Goal: Task Accomplishment & Management: Manage account settings

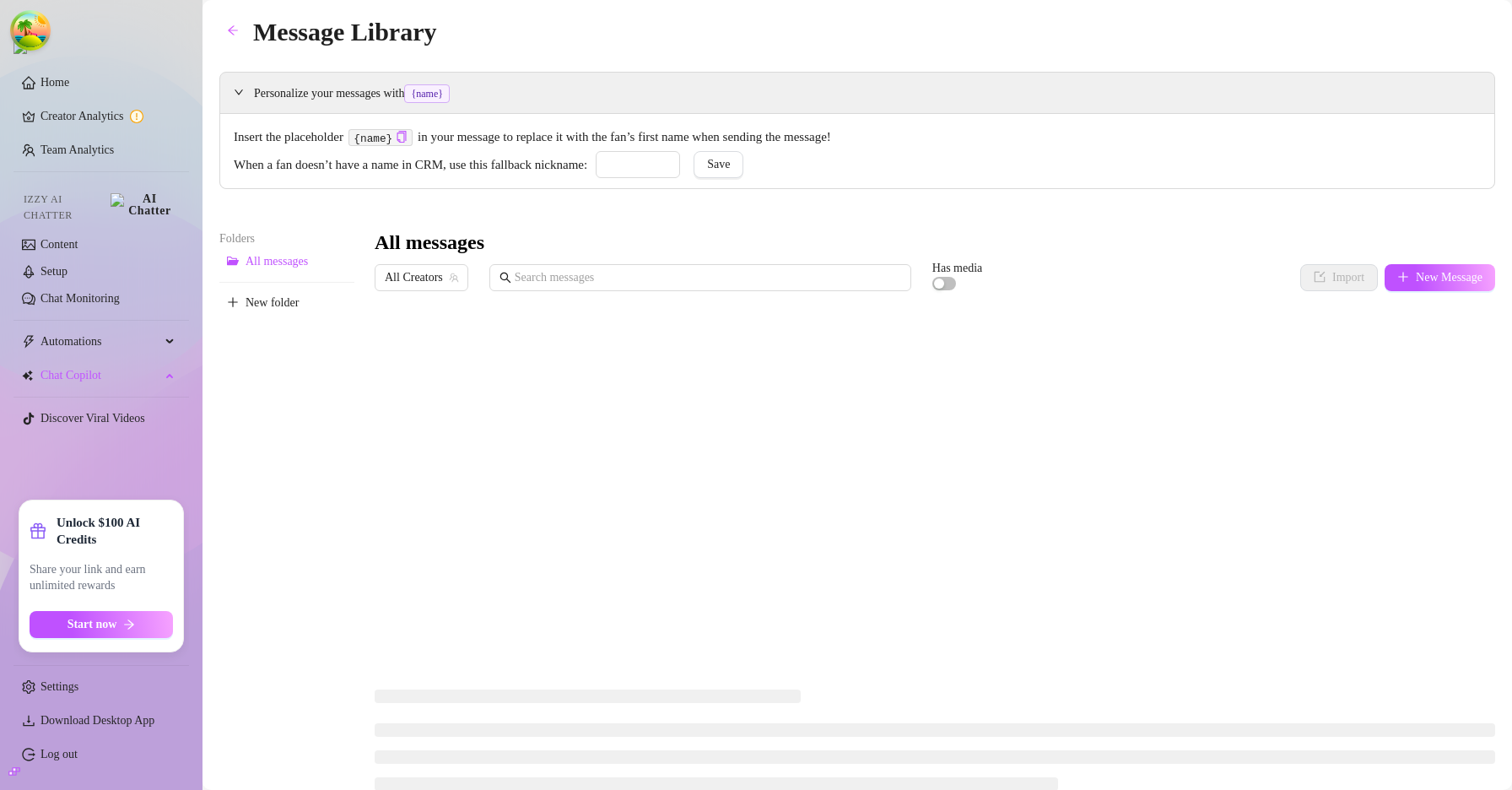
type input "jamis"
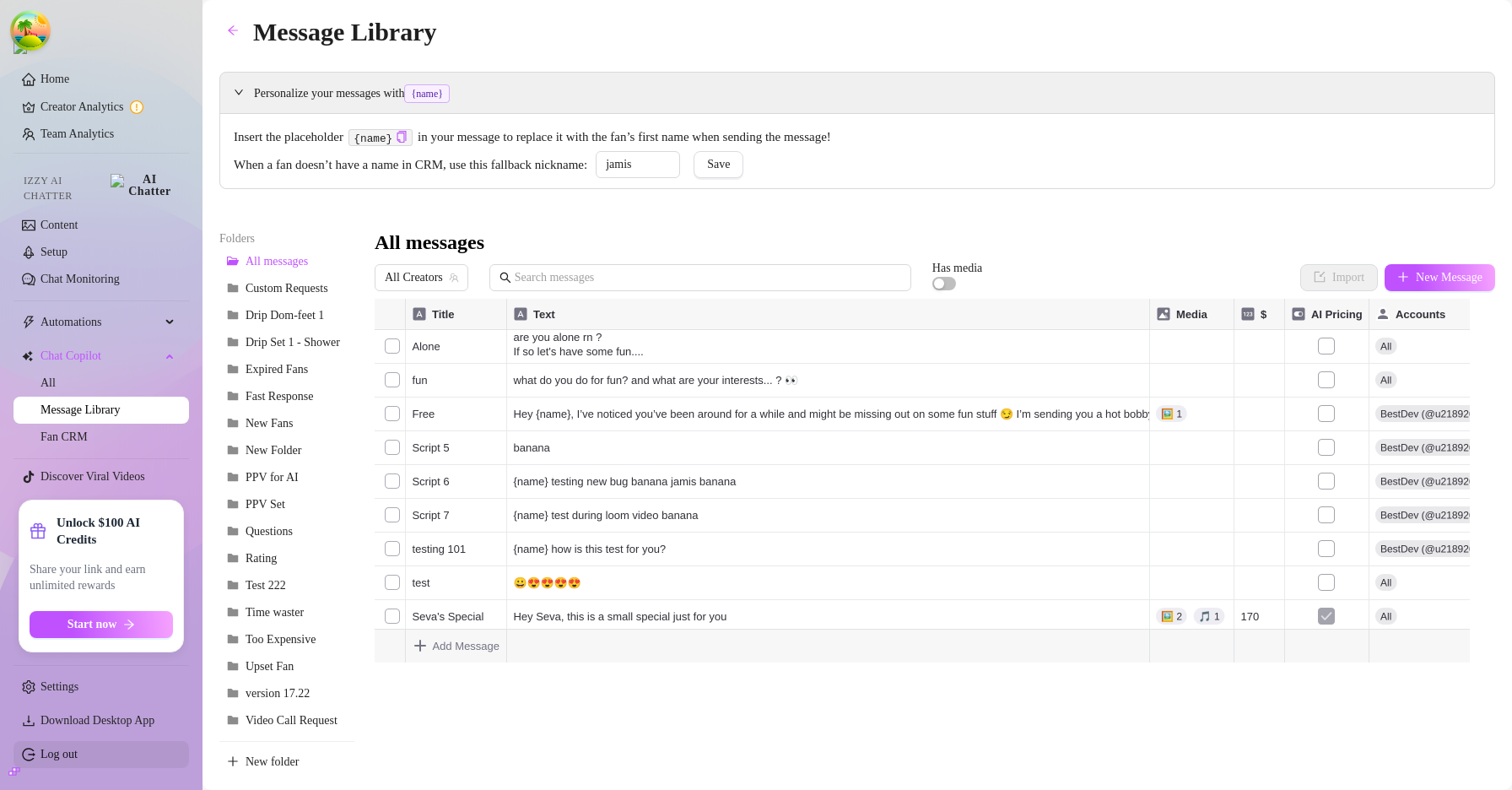
click at [48, 760] on link "Log out" at bounding box center [59, 754] width 37 height 12
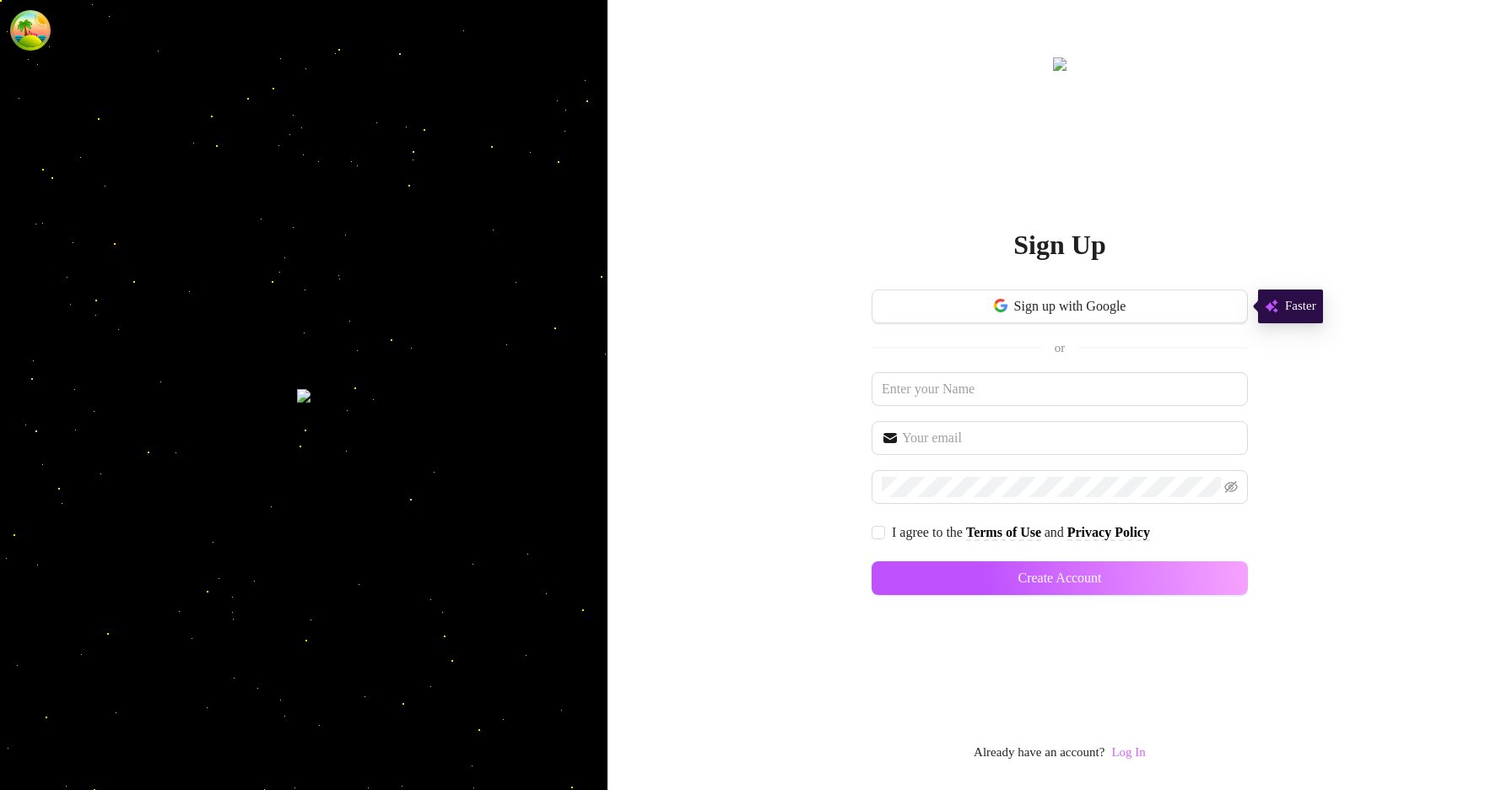
click at [1130, 748] on link "Log In" at bounding box center [1128, 751] width 34 height 13
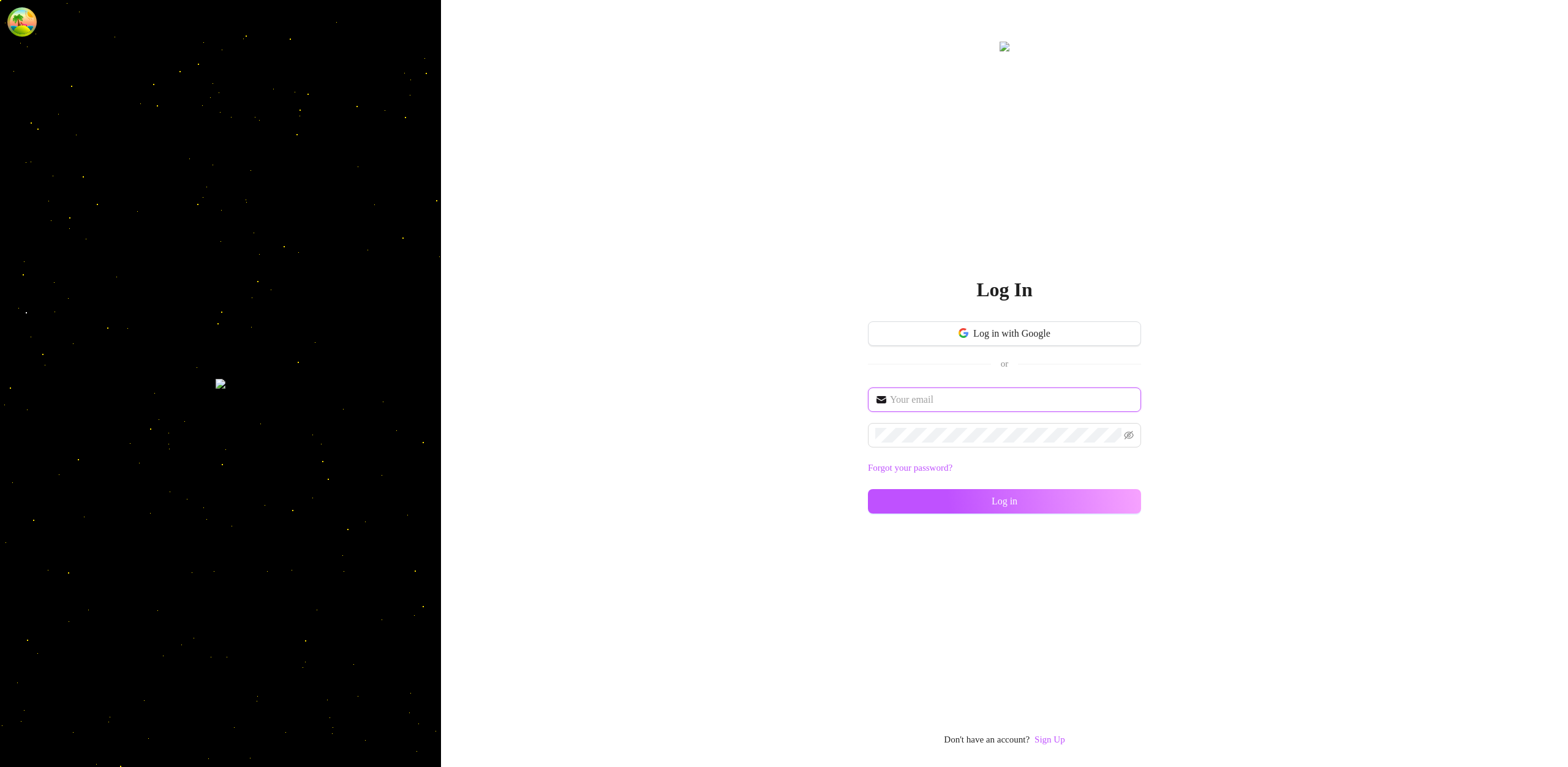
click at [984, 397] on input "text" at bounding box center [1011, 399] width 244 height 15
click at [977, 397] on input "text" at bounding box center [1011, 399] width 244 height 15
type input "im@supercreator.app"
click at [1097, 509] on button "Log in" at bounding box center [1004, 502] width 273 height 24
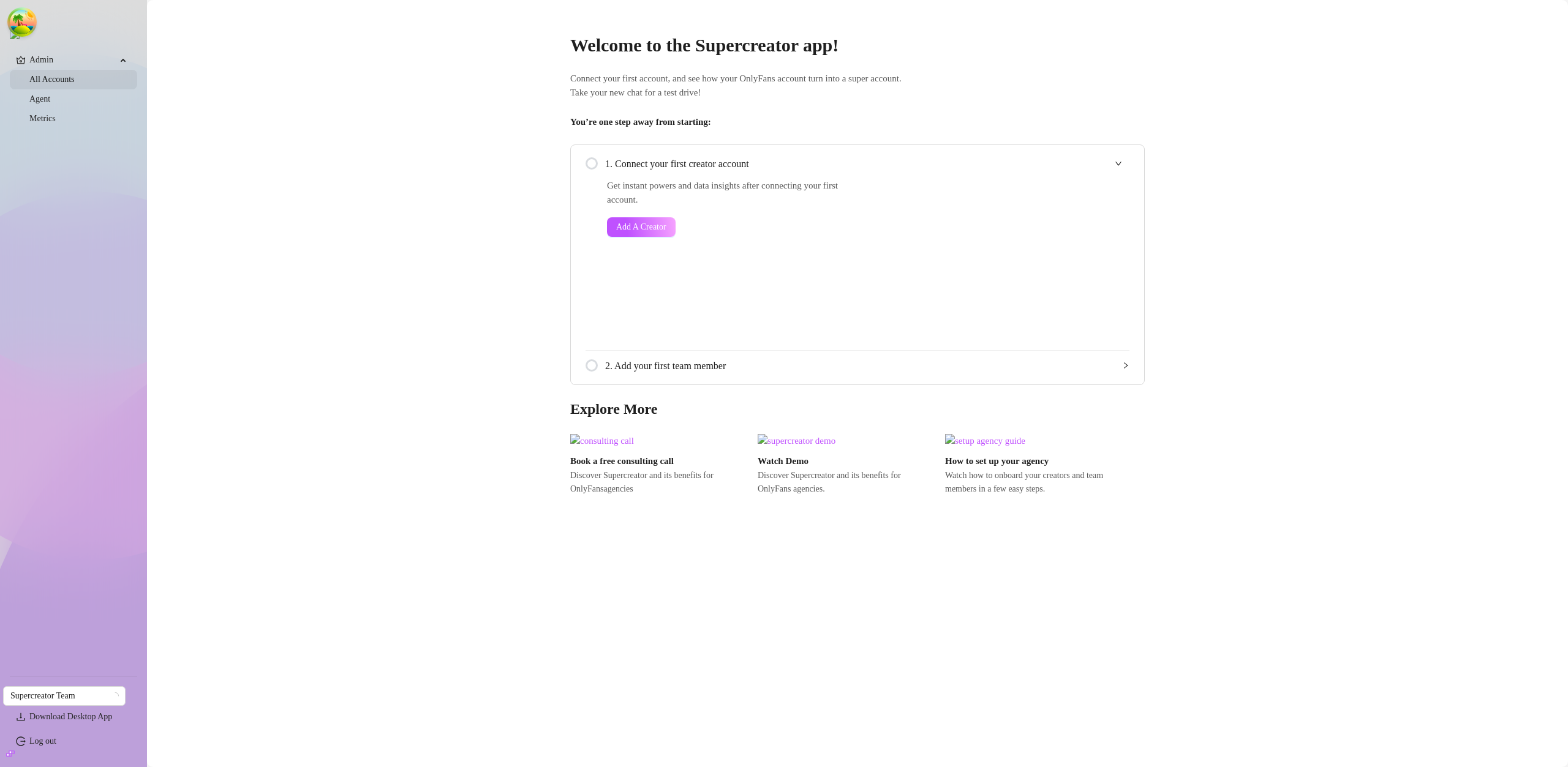
click at [75, 79] on link "All Accounts" at bounding box center [52, 79] width 45 height 9
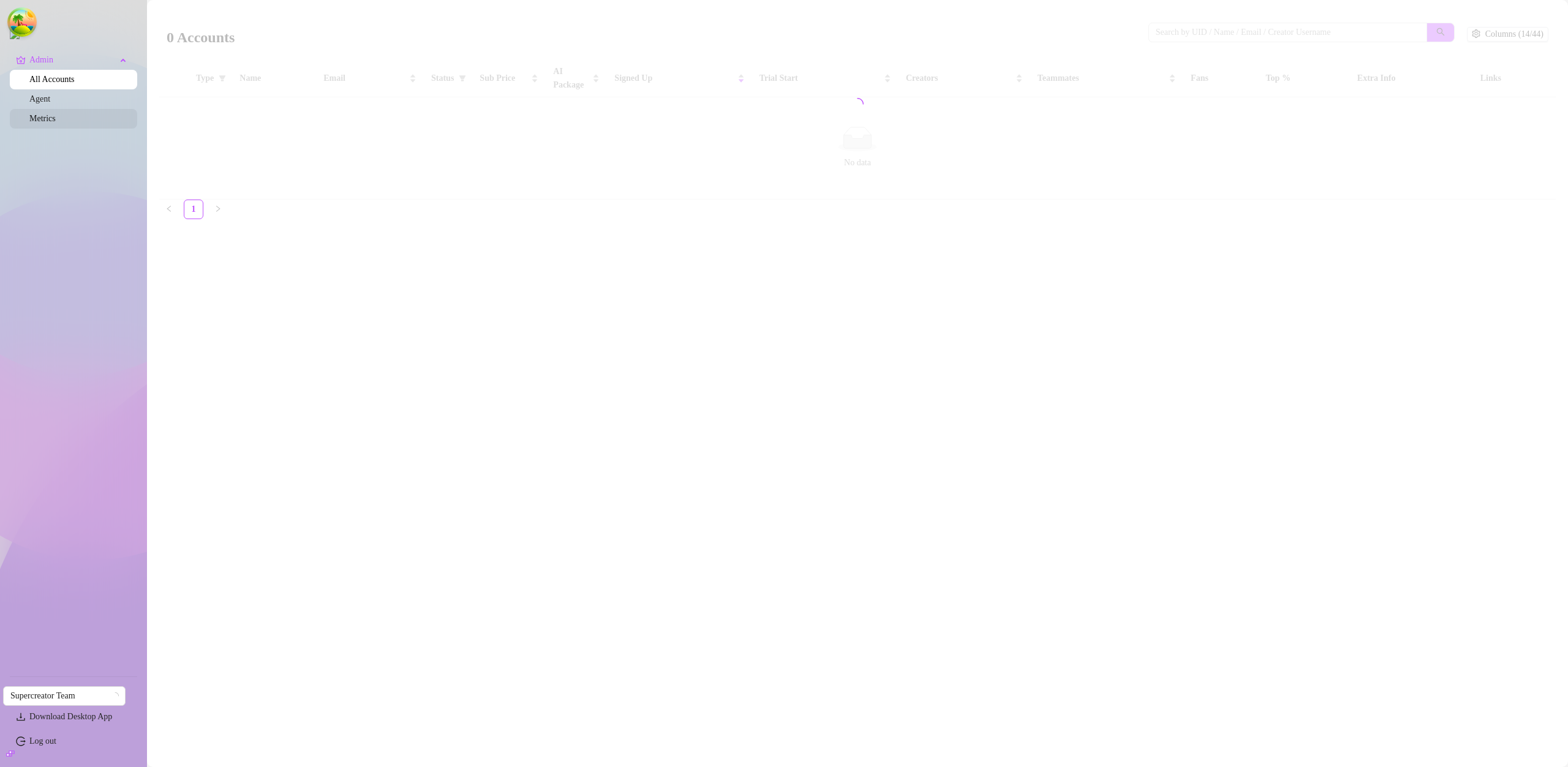
click at [56, 123] on link "Metrics" at bounding box center [43, 118] width 26 height 9
click at [74, 84] on link "All Accounts" at bounding box center [52, 79] width 45 height 9
click at [48, 103] on link "Agent" at bounding box center [40, 99] width 21 height 9
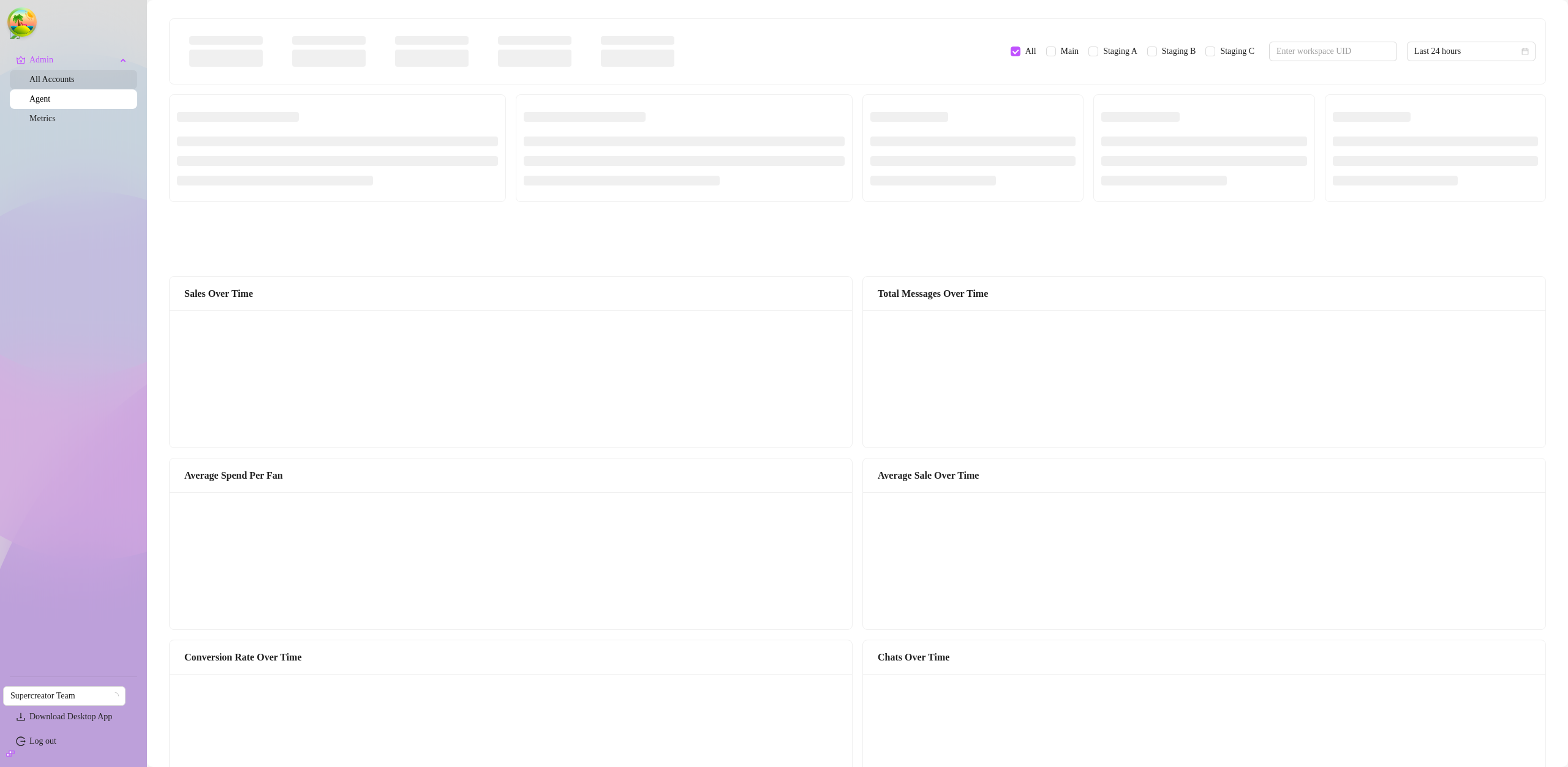
click at [55, 84] on link "All Accounts" at bounding box center [52, 79] width 45 height 9
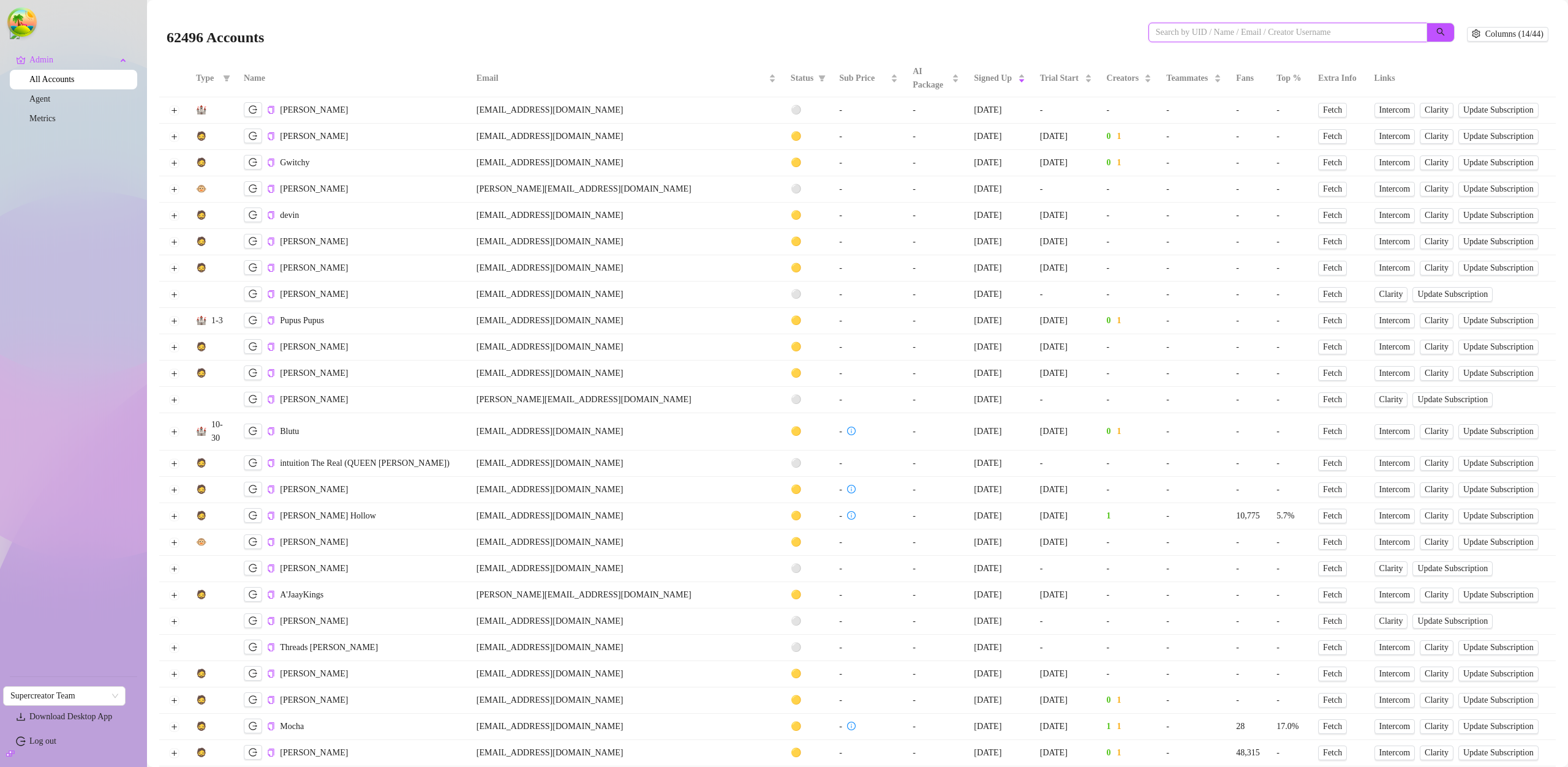
click at [1232, 26] on input "search" at bounding box center [1283, 32] width 254 height 14
click at [1234, 30] on input "search" at bounding box center [1283, 32] width 254 height 14
click at [1156, 29] on input "search" at bounding box center [1283, 32] width 254 height 14
click at [1156, 31] on input "search" at bounding box center [1283, 32] width 254 height 14
paste input "asdg@dfsh.com"
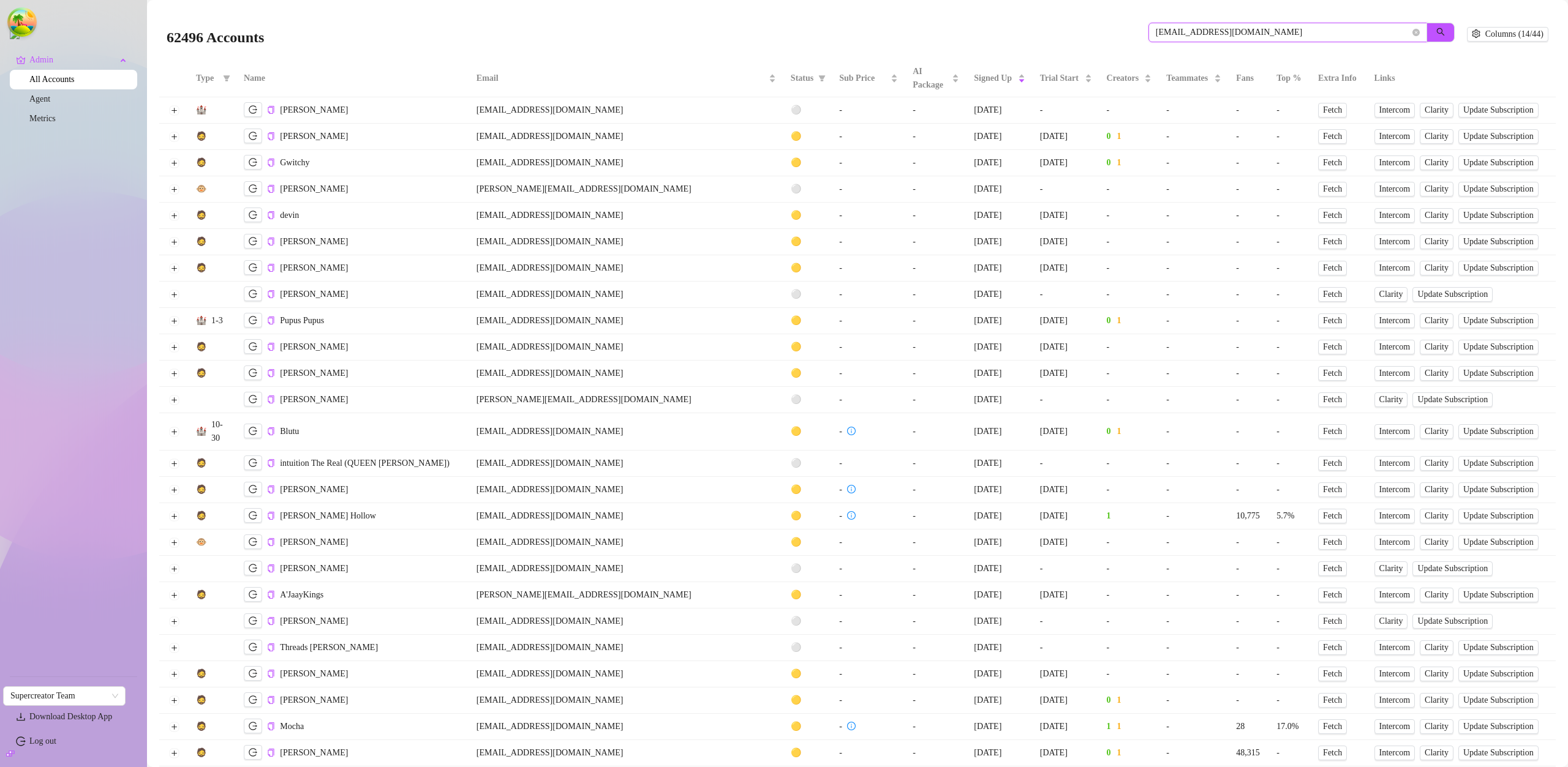
type input "asdg@dfsh.com"
click at [1436, 33] on icon "search" at bounding box center [1440, 32] width 8 height 8
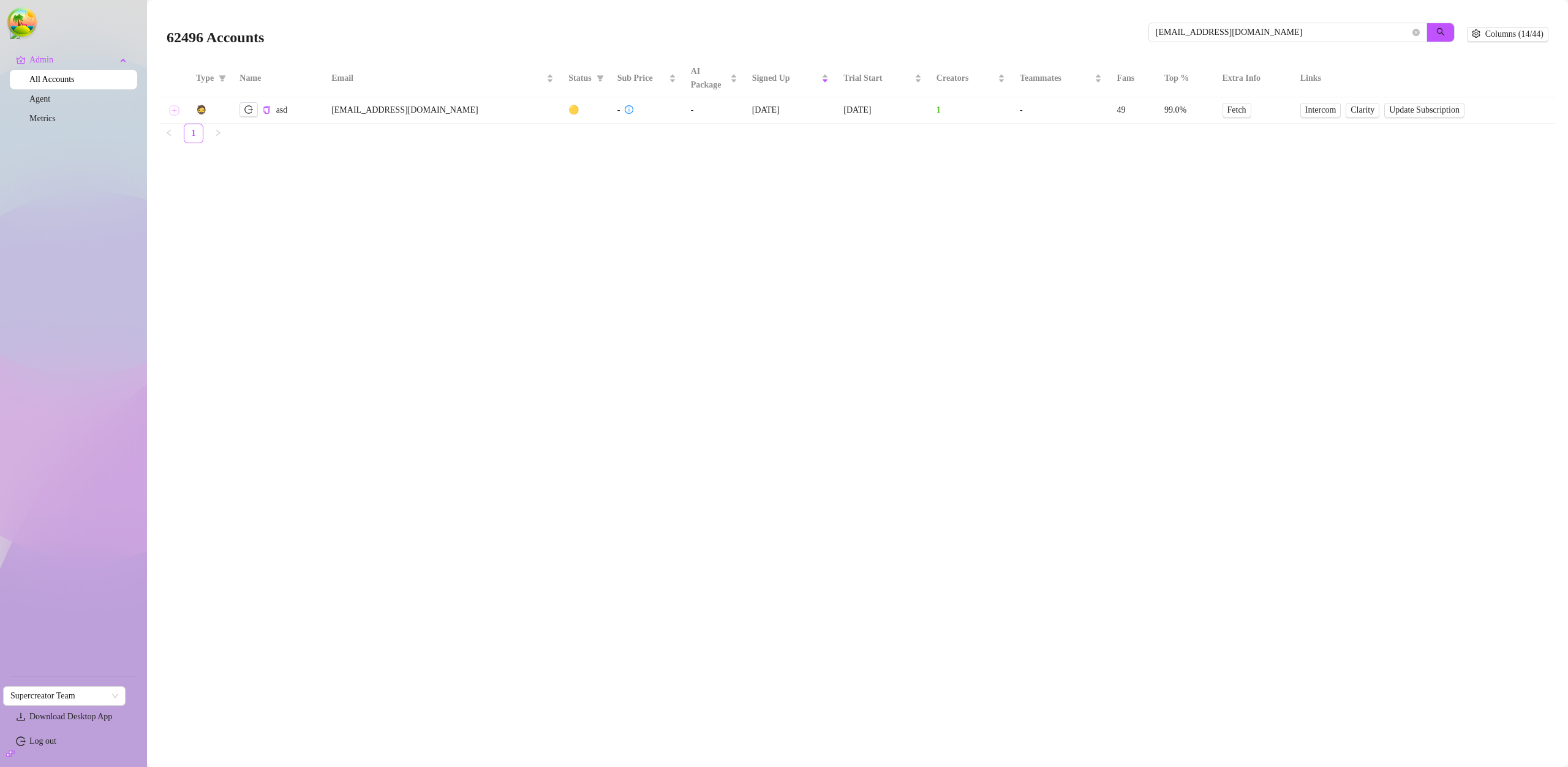
click at [175, 111] on button "Expand row" at bounding box center [173, 110] width 10 height 10
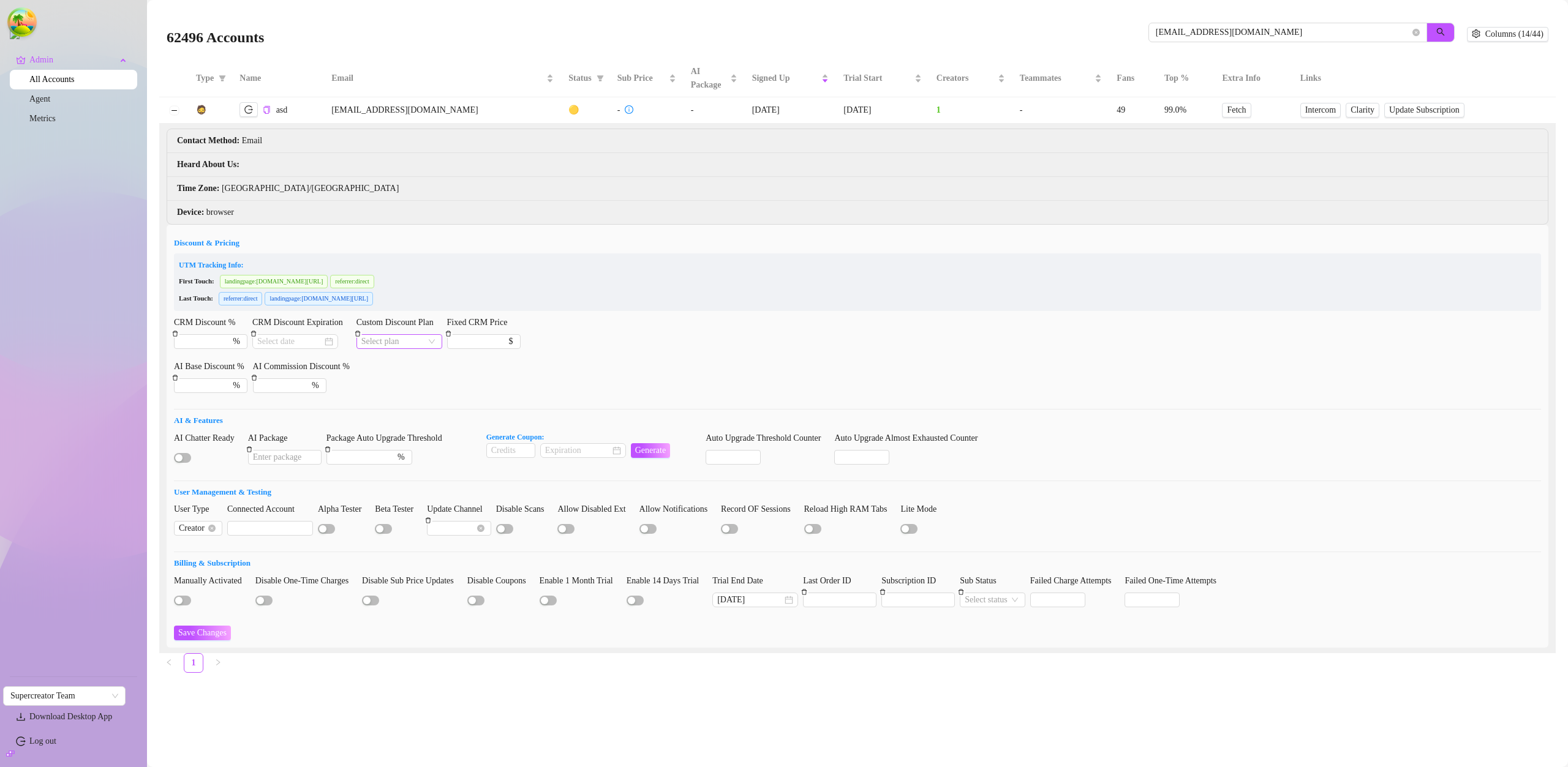
click at [426, 342] on input "Custom Discount Plan" at bounding box center [394, 341] width 65 height 14
click at [764, 310] on div "UTM Tracking Info: First Touch: landingpage : console.supercreator.app/settings…" at bounding box center [857, 282] width 1367 height 57
click at [785, 328] on div "CRM Discount % % CRM Discount Expiration Custom Discount Plan Select plan Fixed…" at bounding box center [857, 338] width 1367 height 44
click at [426, 337] on input "Custom Discount Plan" at bounding box center [394, 341] width 65 height 14
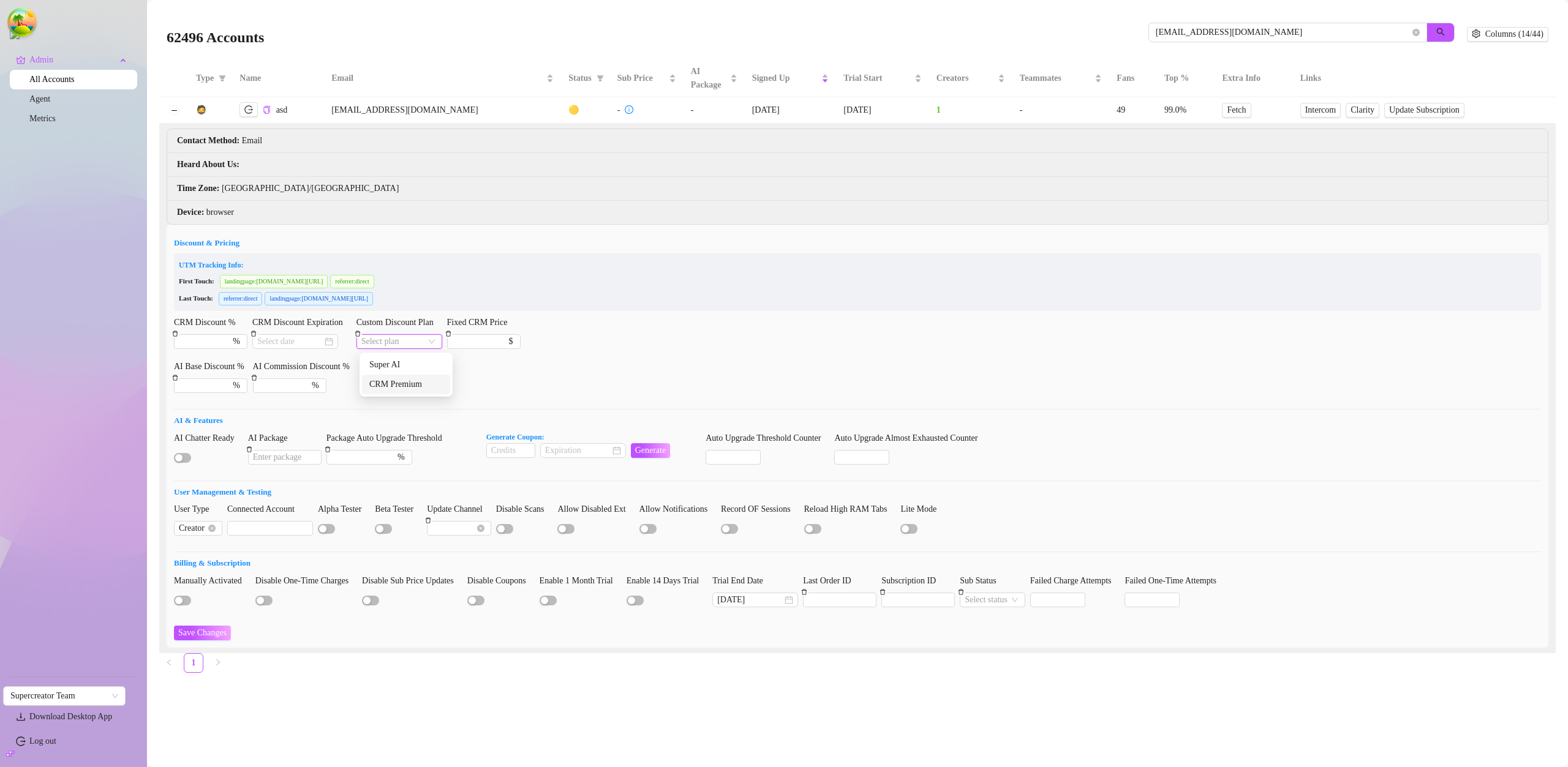
click at [409, 381] on div "CRM Premium" at bounding box center [406, 384] width 73 height 14
click at [408, 343] on span "CRM Premium" at bounding box center [399, 341] width 76 height 14
click at [551, 381] on form "Discount & Pricing UTM Tracking Info: First Touch: landingpage : console.superc…" at bounding box center [857, 439] width 1367 height 404
click at [406, 345] on input "Custom Discount Plan" at bounding box center [394, 341] width 65 height 14
click at [399, 383] on div "CRM Premium" at bounding box center [406, 384] width 73 height 14
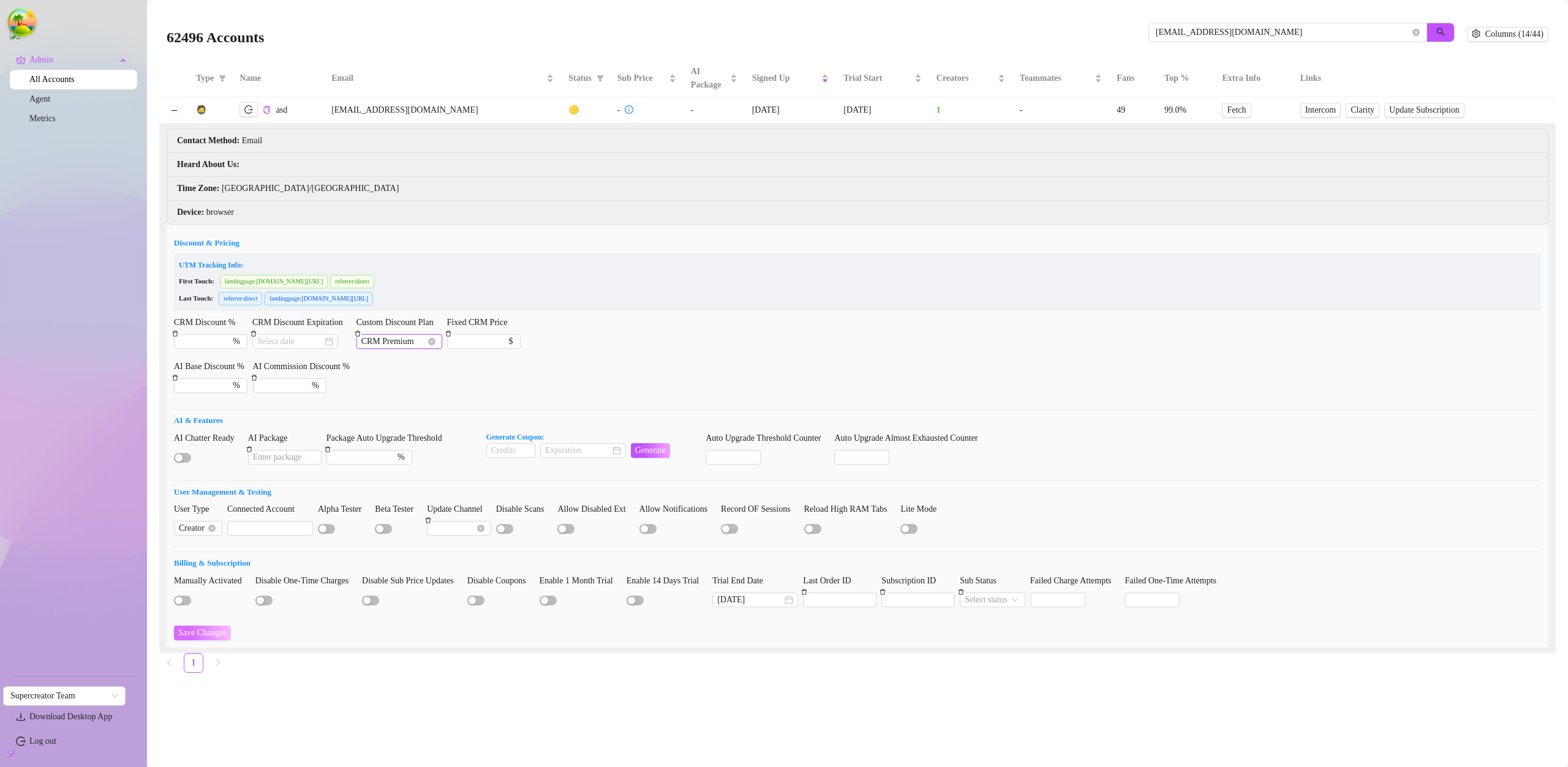
click at [198, 637] on span "Save Changes" at bounding box center [202, 632] width 48 height 10
click at [438, 357] on div "Custom Discount Plan CRM Premium" at bounding box center [399, 338] width 86 height 44
click at [420, 341] on span "CRM Premium" at bounding box center [399, 341] width 76 height 14
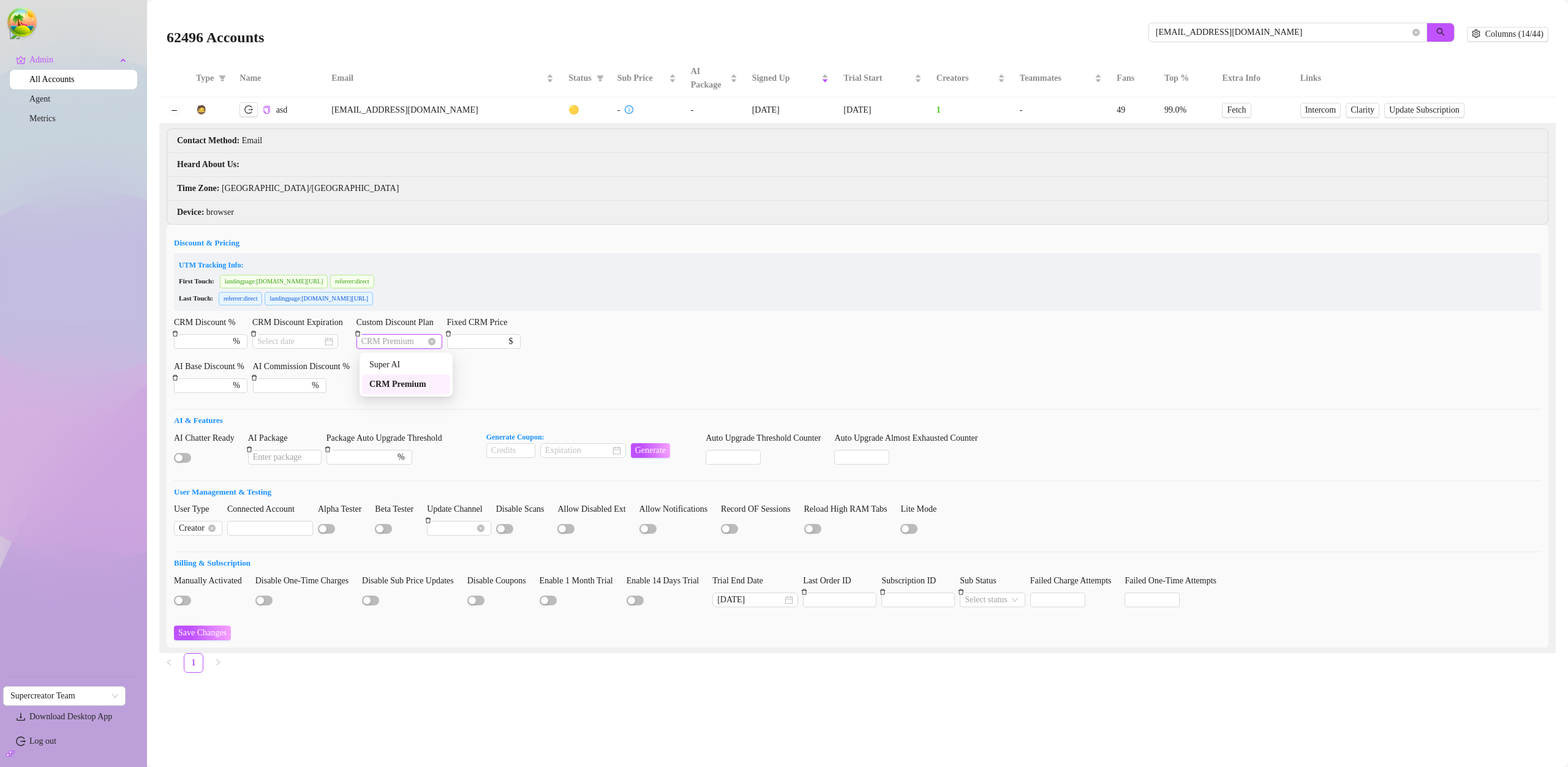
click at [357, 332] on icon "delete" at bounding box center [358, 334] width 6 height 6
click at [359, 334] on icon "delete" at bounding box center [358, 334] width 6 height 6
click at [211, 629] on span "Save Changes" at bounding box center [202, 632] width 48 height 10
drag, startPoint x: 352, startPoint y: 326, endPoint x: 448, endPoint y: 325, distance: 96.0
click at [448, 325] on div "CRM Discount % % CRM Discount Expiration Custom Discount Plan Select plan Fixed…" at bounding box center [857, 338] width 1367 height 44
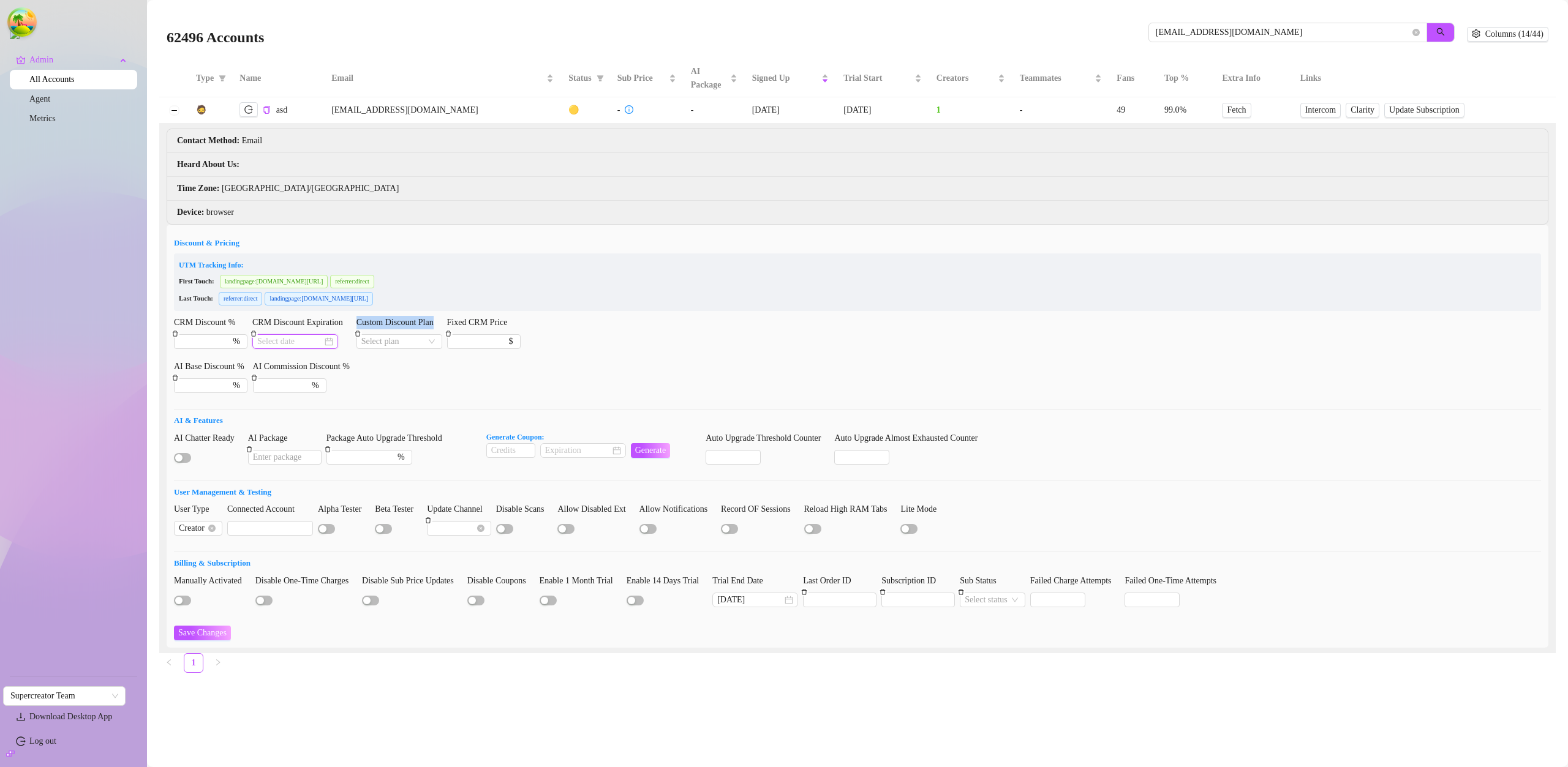
click at [282, 339] on input "CRM Discount Expiration" at bounding box center [289, 341] width 65 height 14
click at [383, 322] on label "Custom Discount Plan" at bounding box center [399, 323] width 86 height 14
click at [383, 335] on input "Custom Discount Plan" at bounding box center [394, 341] width 65 height 14
drag, startPoint x: 359, startPoint y: 323, endPoint x: 353, endPoint y: 324, distance: 6.1
click at [416, 324] on label "Custom Discount Plan" at bounding box center [399, 323] width 86 height 14
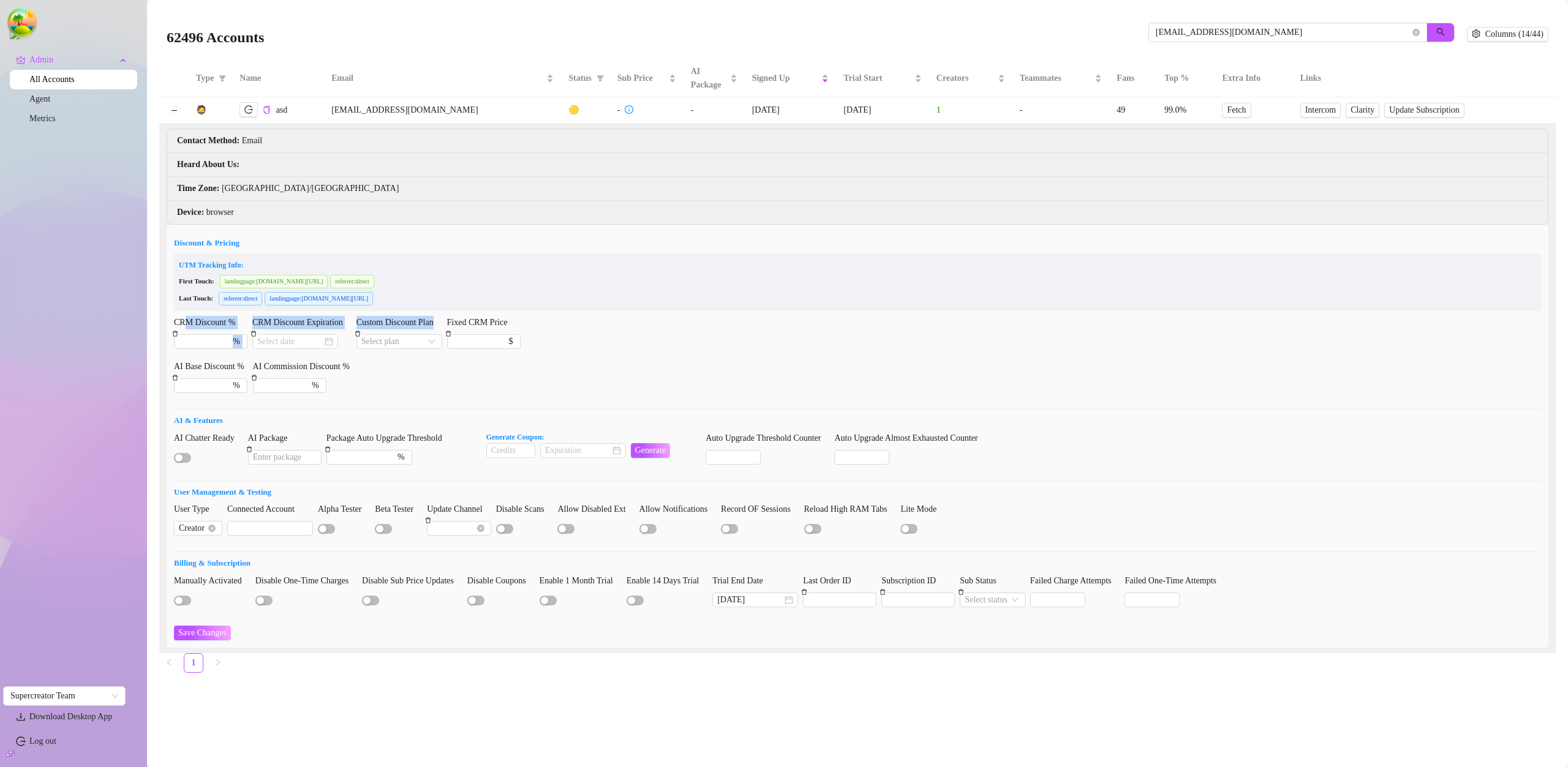
drag, startPoint x: 184, startPoint y: 317, endPoint x: 443, endPoint y: 324, distance: 259.1
click at [443, 324] on div "CRM Discount % % CRM Discount Expiration Custom Discount Plan Select plan Fixed…" at bounding box center [857, 338] width 1367 height 44
click at [787, 316] on form "Discount & Pricing UTM Tracking Info: First Touch: landingpage : console.superc…" at bounding box center [857, 439] width 1367 height 404
click at [296, 342] on input "CRM Discount Expiration" at bounding box center [289, 341] width 65 height 14
drag, startPoint x: 253, startPoint y: 321, endPoint x: 435, endPoint y: 280, distance: 186.6
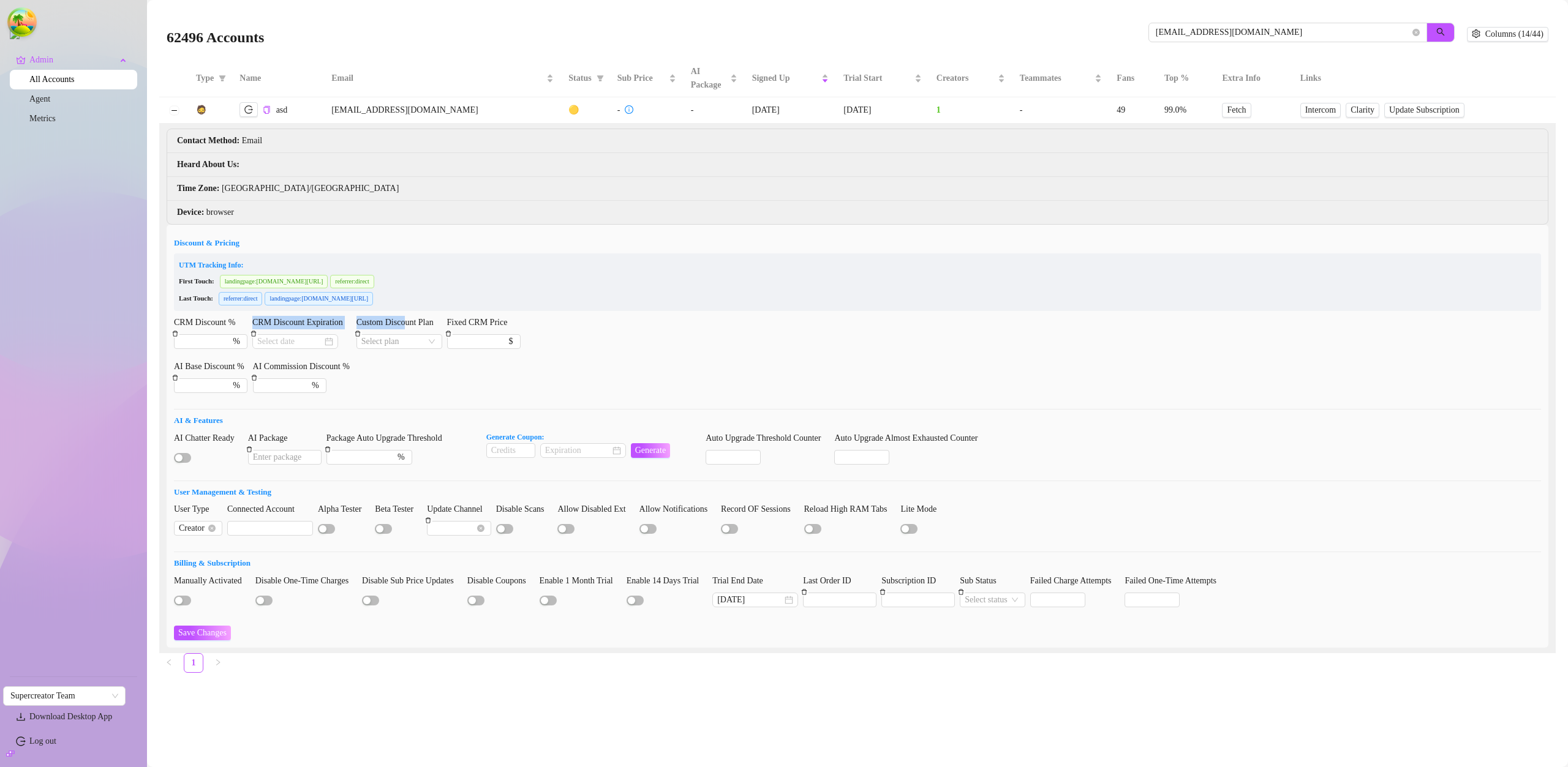
click at [451, 321] on div "CRM Discount % % CRM Discount Expiration Custom Discount Plan Select plan Fixed…" at bounding box center [857, 338] width 1367 height 44
click at [291, 336] on input "CRM Discount Expiration" at bounding box center [289, 341] width 65 height 14
click at [859, 322] on div "CRM Discount % % CRM Discount Expiration Custom Discount Plan Select plan Fixed…" at bounding box center [857, 338] width 1367 height 44
click at [191, 343] on input "CRM Discount %" at bounding box center [198, 341] width 38 height 14
type input "50"
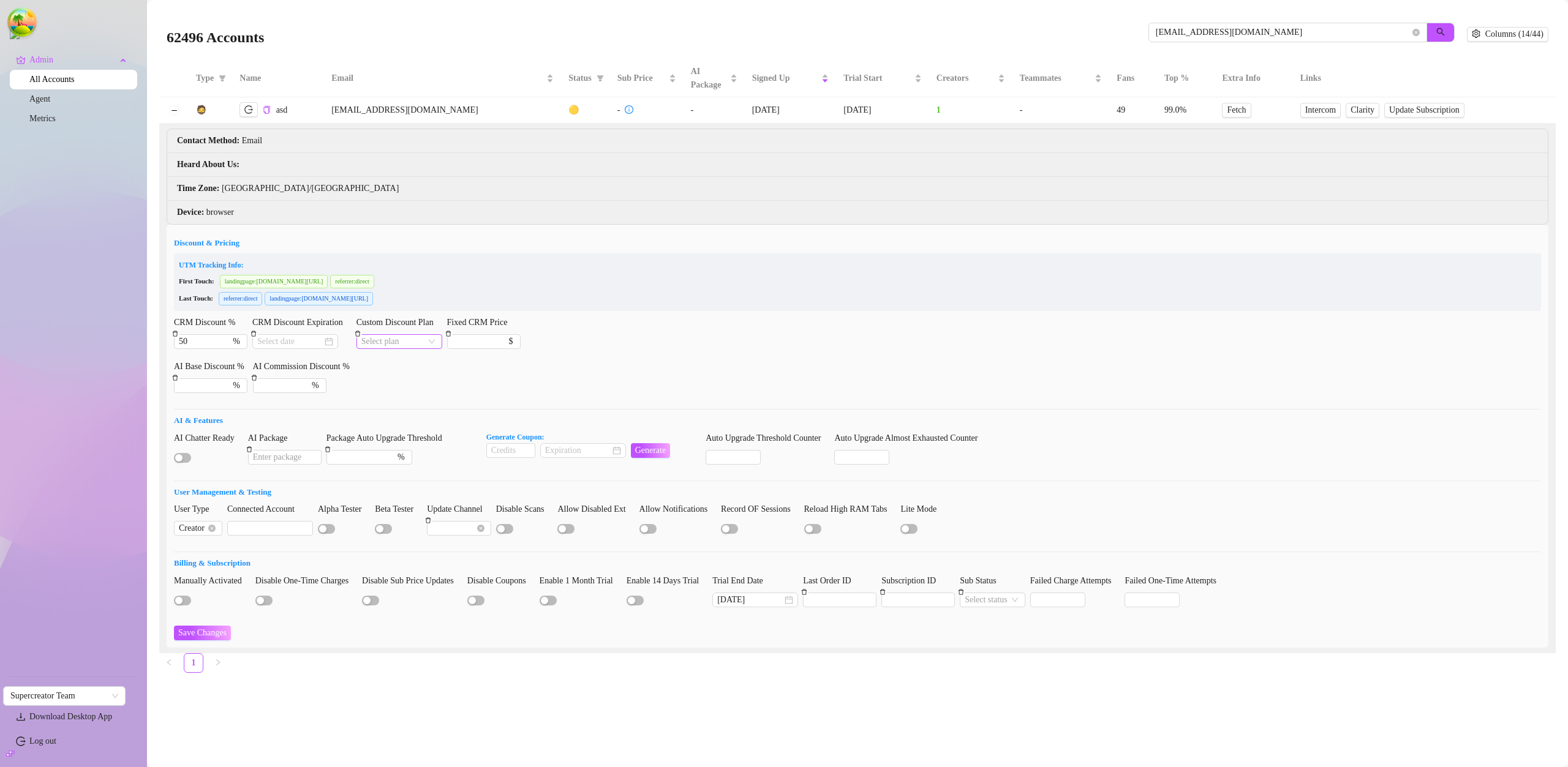
click at [381, 343] on input "Custom Discount Plan" at bounding box center [394, 341] width 65 height 14
click at [393, 381] on div "CRM Premium" at bounding box center [406, 384] width 73 height 14
click at [329, 342] on div at bounding box center [295, 341] width 76 height 14
click at [365, 508] on div "28" at bounding box center [362, 504] width 15 height 15
click at [208, 639] on button "Save Changes" at bounding box center [202, 633] width 57 height 15
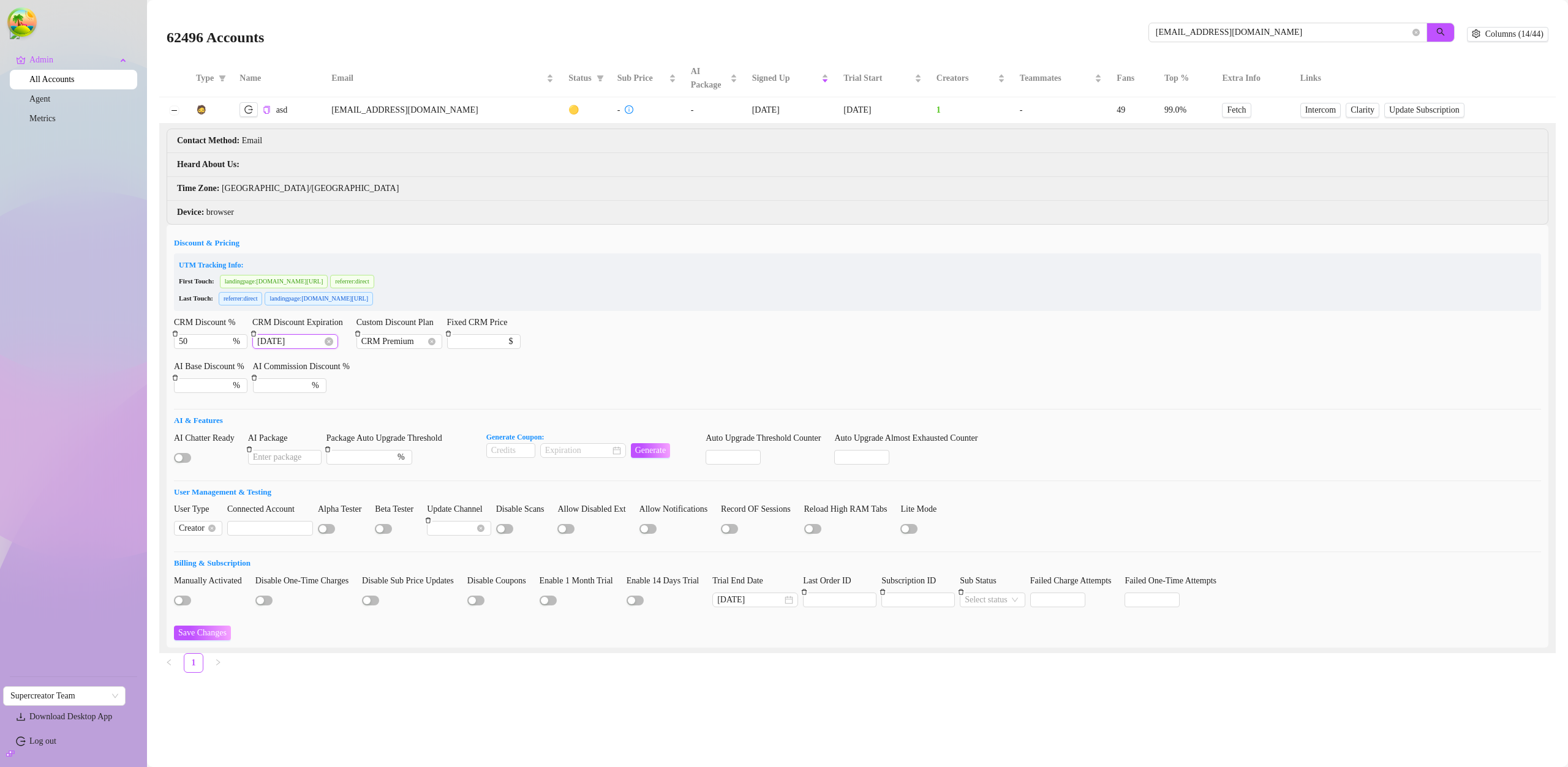
click at [305, 347] on input "2025-08-28" at bounding box center [289, 341] width 65 height 14
type input "2025-08-26"
click at [317, 503] on div "26" at bounding box center [318, 504] width 15 height 15
click at [218, 633] on span "Save Changes" at bounding box center [202, 632] width 48 height 10
click at [207, 635] on span "Save Changes" at bounding box center [202, 632] width 48 height 10
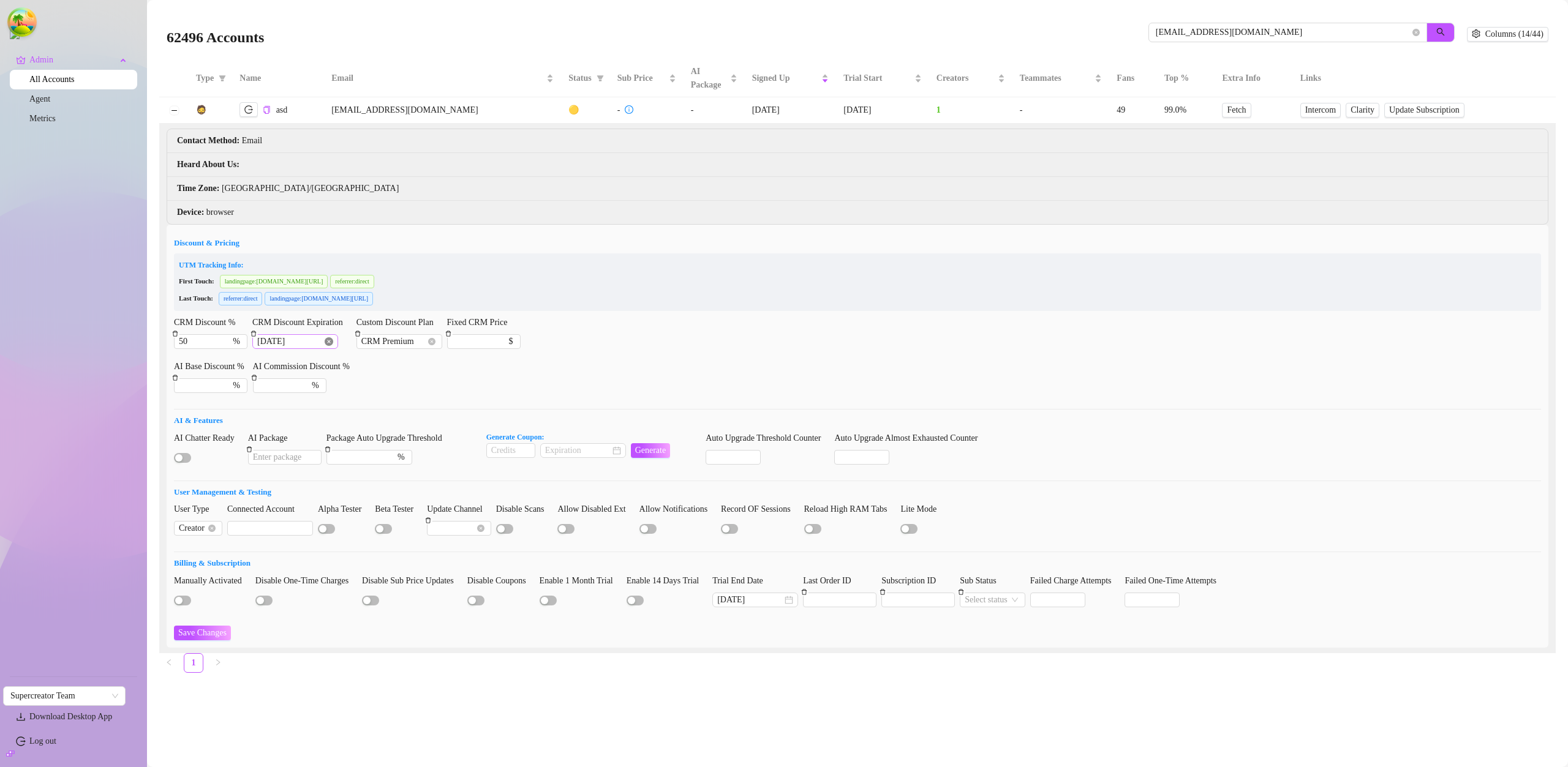
click at [328, 344] on icon "close-circle" at bounding box center [329, 341] width 8 height 8
click at [327, 343] on div at bounding box center [295, 341] width 76 height 14
click at [330, 343] on div at bounding box center [295, 341] width 76 height 14
click at [356, 503] on div "28" at bounding box center [362, 504] width 15 height 15
type input "2025-08-28"
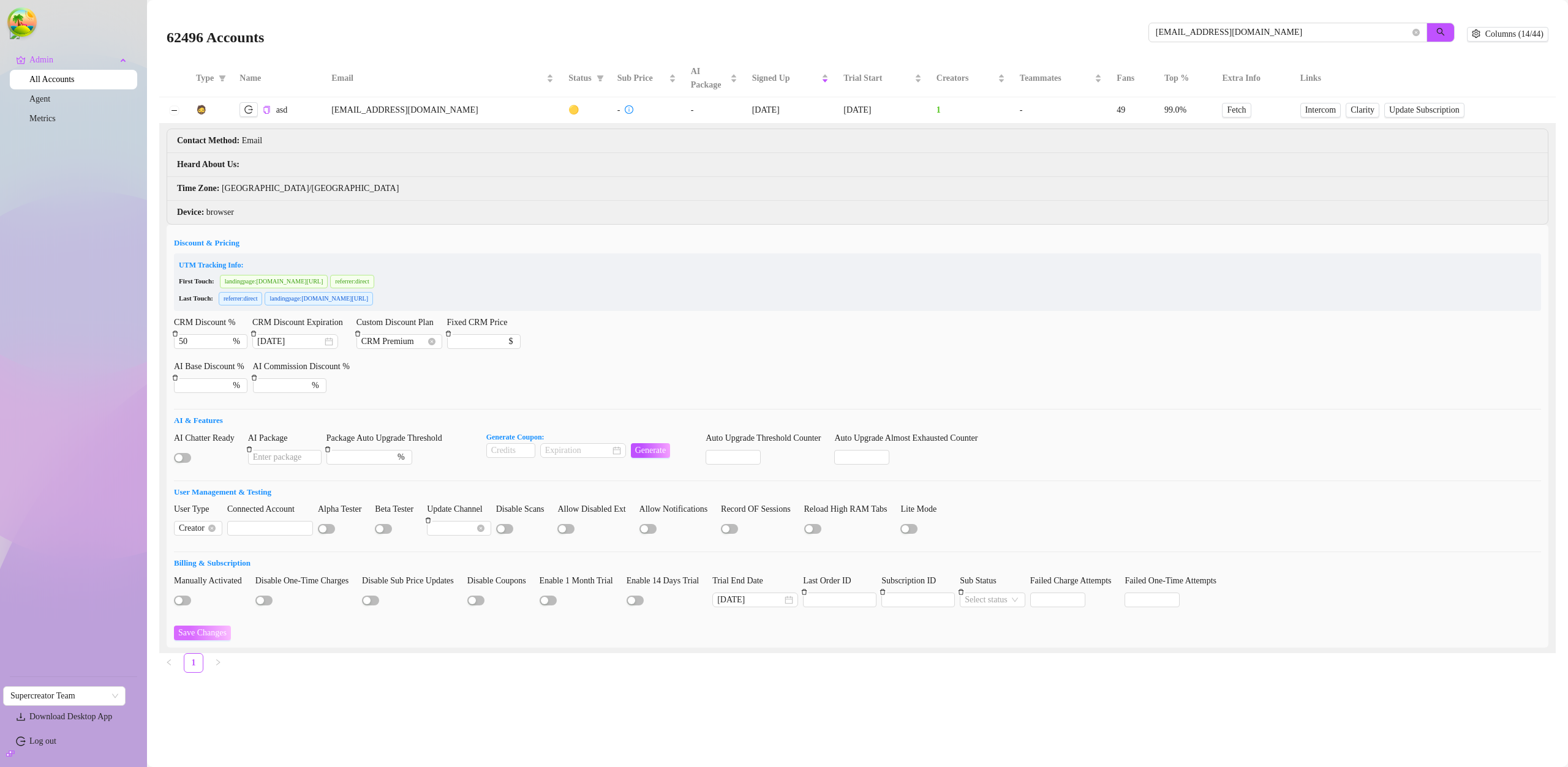
click at [220, 630] on span "Save Changes" at bounding box center [202, 632] width 48 height 10
click at [329, 343] on icon "close-circle" at bounding box center [329, 341] width 8 height 8
click at [328, 343] on div at bounding box center [295, 341] width 76 height 14
type input "2025-08-25"
click at [292, 504] on div "25" at bounding box center [296, 504] width 15 height 15
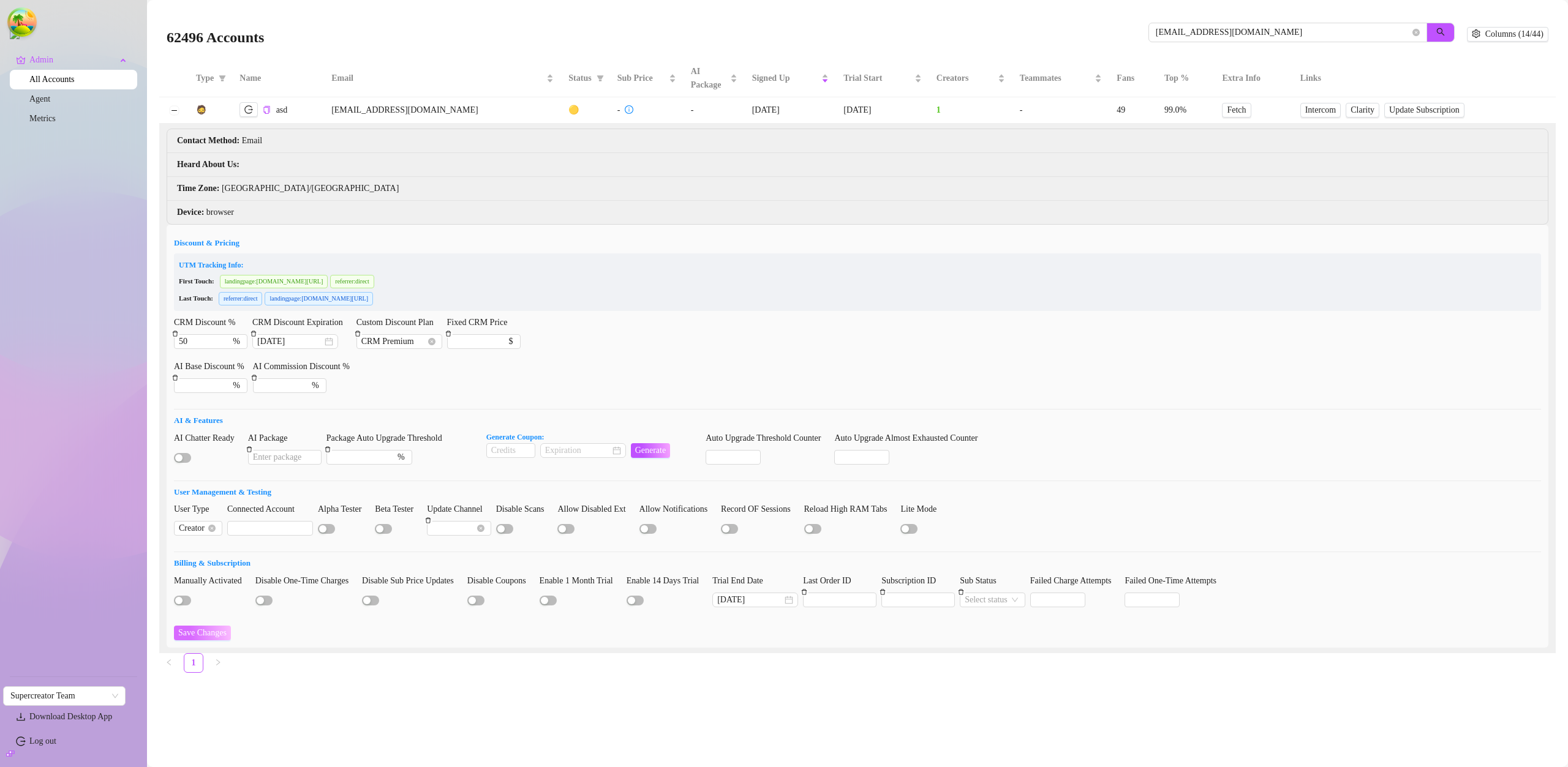
click at [219, 630] on span "Save Changes" at bounding box center [202, 632] width 48 height 10
click at [201, 342] on input "50" at bounding box center [198, 341] width 38 height 14
type input "90"
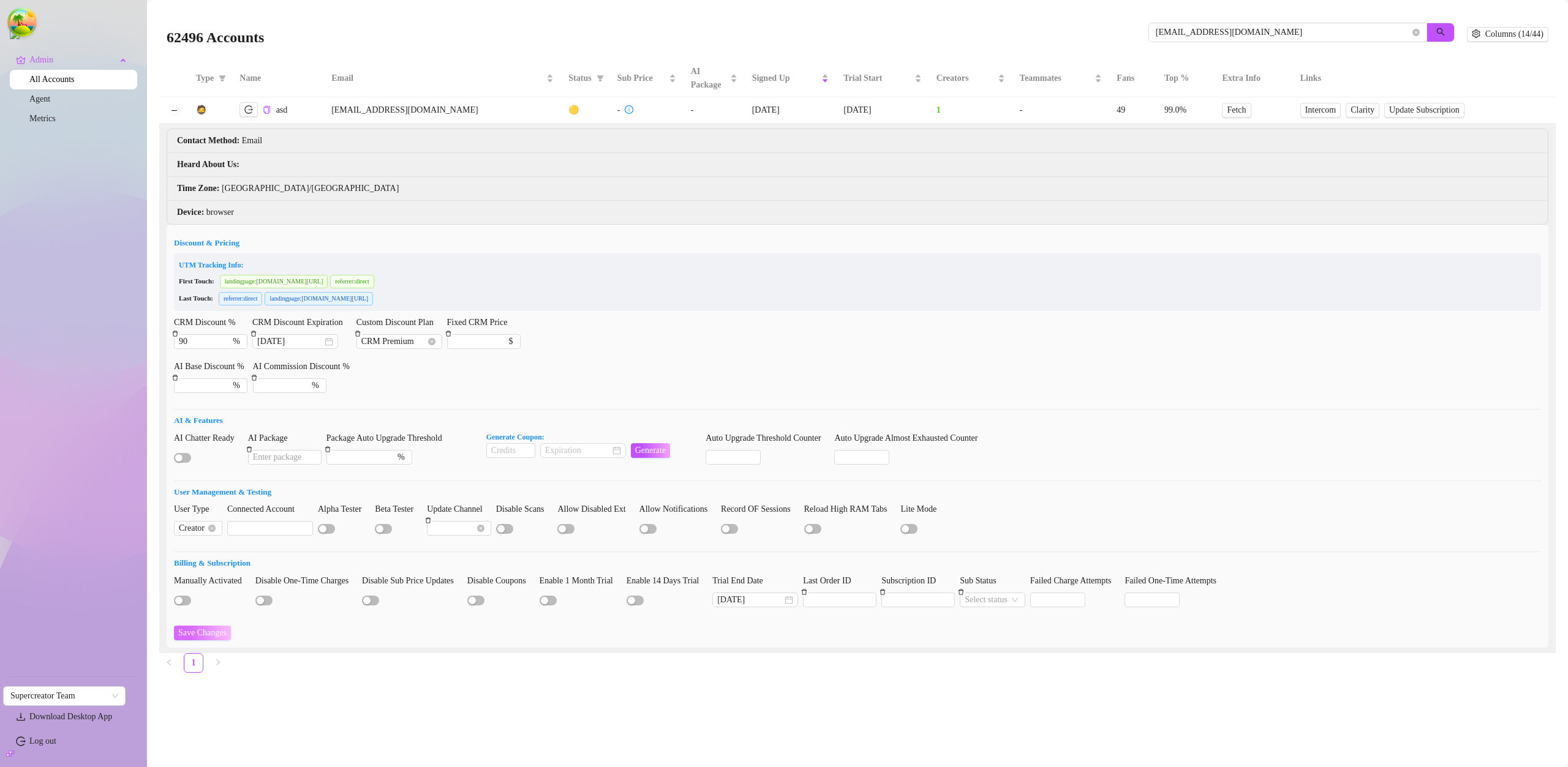
click at [207, 636] on span "Save Changes" at bounding box center [202, 632] width 48 height 10
click at [329, 344] on icon "close-circle" at bounding box center [329, 341] width 8 height 8
click at [327, 338] on div at bounding box center [295, 341] width 76 height 14
click at [329, 342] on div at bounding box center [295, 341] width 76 height 14
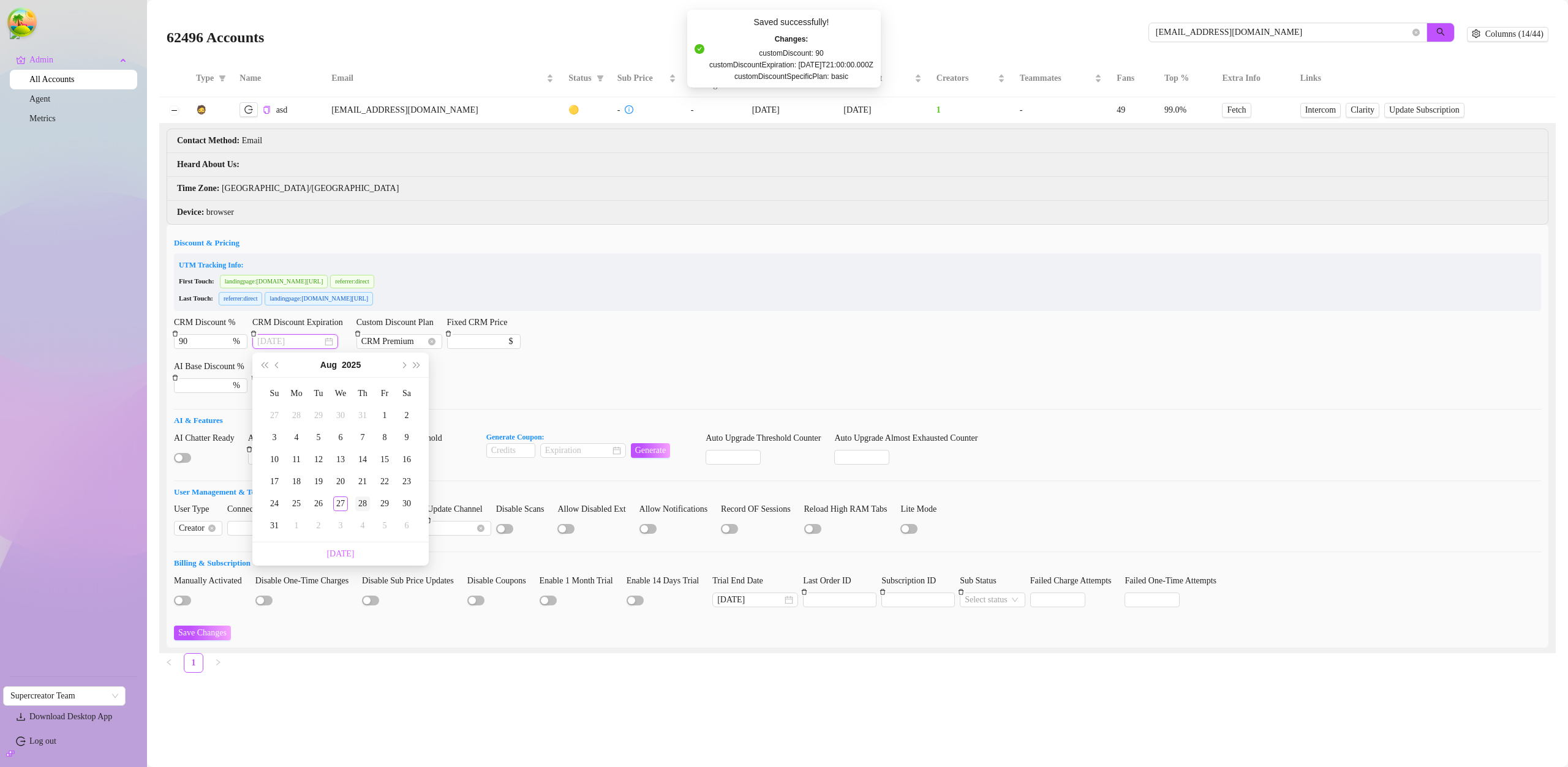
type input "2025-08-28"
click at [366, 504] on div "28" at bounding box center [362, 504] width 15 height 15
click at [207, 627] on button "Save Changes" at bounding box center [202, 633] width 57 height 15
click at [208, 629] on span "Save Changes" at bounding box center [216, 632] width 48 height 10
